Goal: Check status

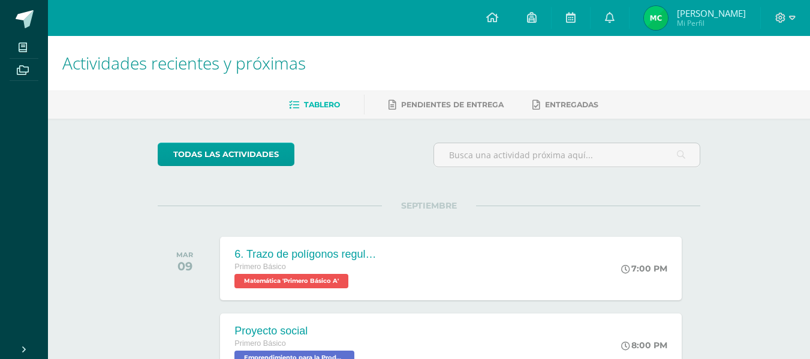
click at [696, 7] on span "[PERSON_NAME] Mi Perfil" at bounding box center [695, 18] width 107 height 24
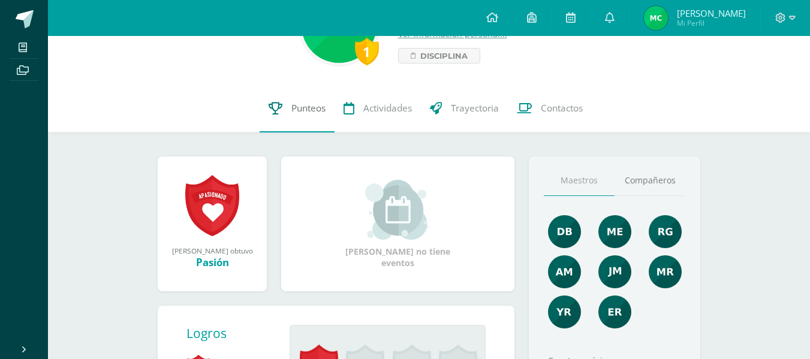
scroll to position [60, 0]
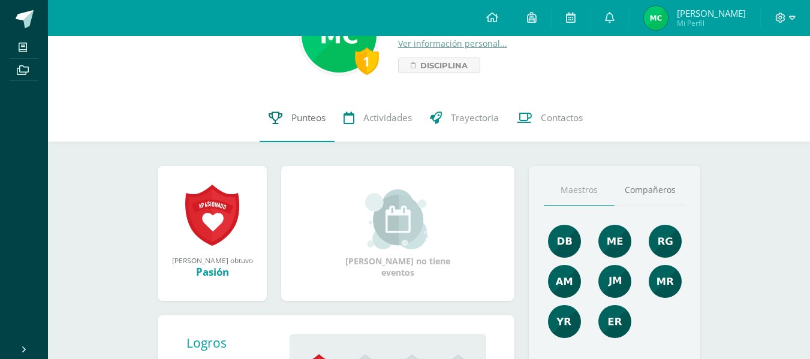
click at [291, 115] on span "Punteos" at bounding box center [308, 118] width 34 height 13
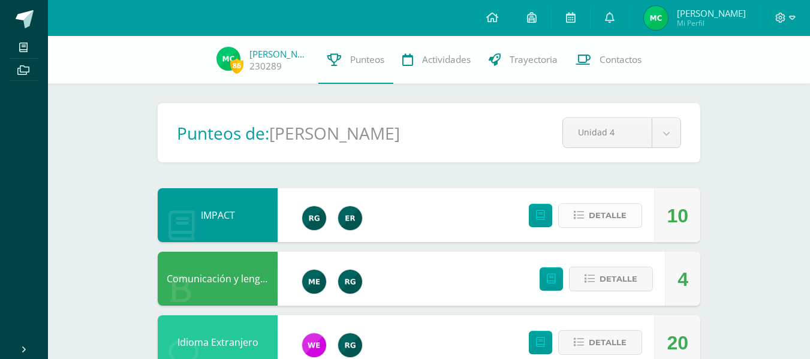
click at [614, 206] on span "Detalle" at bounding box center [608, 215] width 38 height 22
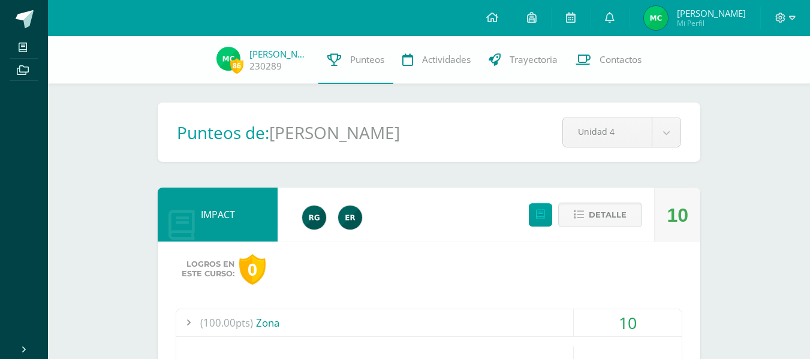
scroll to position [60, 0]
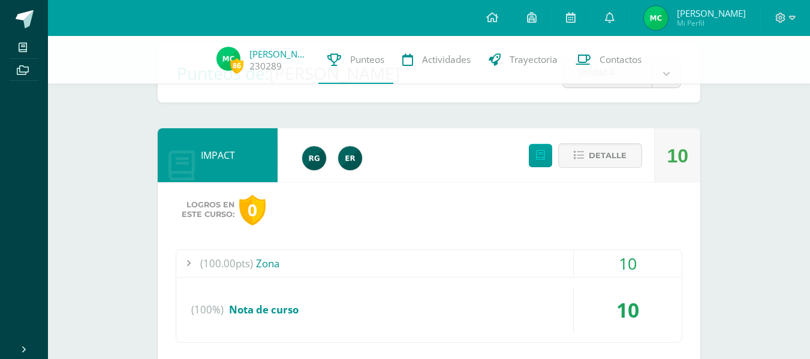
click at [278, 261] on div "(100.00pts) Zona" at bounding box center [428, 263] width 505 height 27
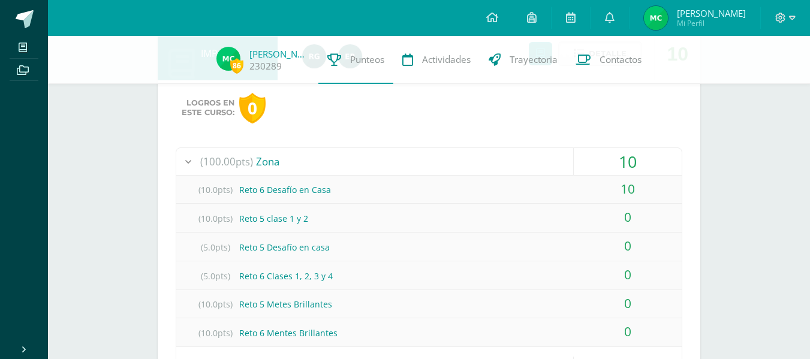
scroll to position [180, 0]
